Goal: Information Seeking & Learning: Learn about a topic

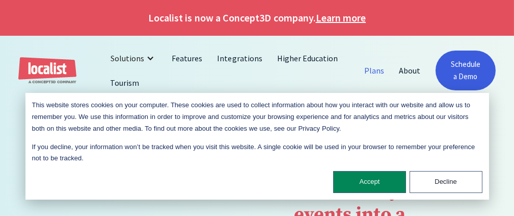
click at [381, 71] on link "Plans" at bounding box center [374, 70] width 35 height 24
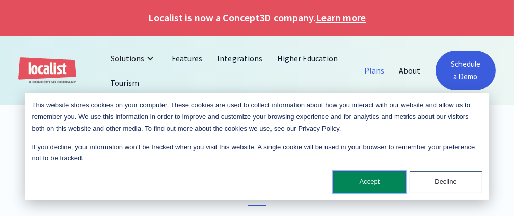
click at [388, 185] on button "Accept" at bounding box center [369, 182] width 73 height 22
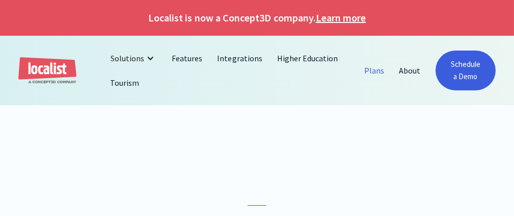
click at [377, 71] on link "Plans" at bounding box center [374, 70] width 35 height 24
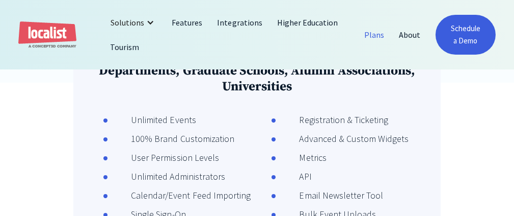
scroll to position [306, 0]
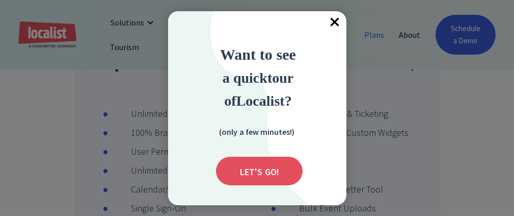
click at [334, 21] on span "×" at bounding box center [335, 22] width 22 height 22
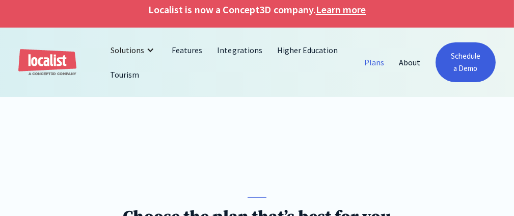
scroll to position [0, 0]
